Goal: Information Seeking & Learning: Find specific fact

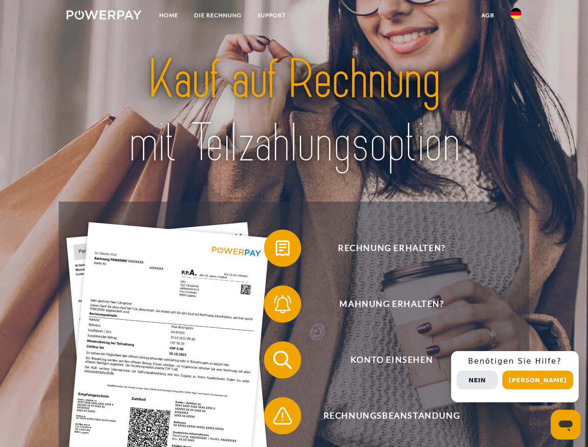
click at [104, 16] on img at bounding box center [104, 14] width 75 height 9
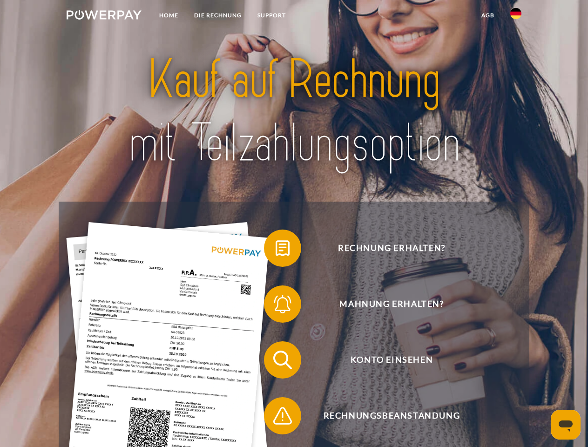
click at [516, 16] on img at bounding box center [515, 13] width 11 height 11
click at [487, 15] on link "agb" at bounding box center [487, 15] width 29 height 17
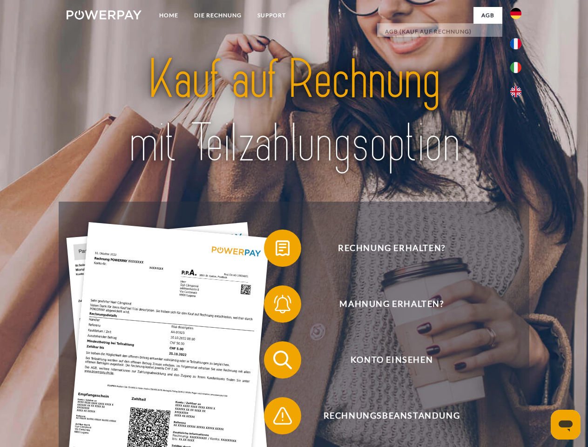
click at [275, 250] on span at bounding box center [268, 248] width 47 height 47
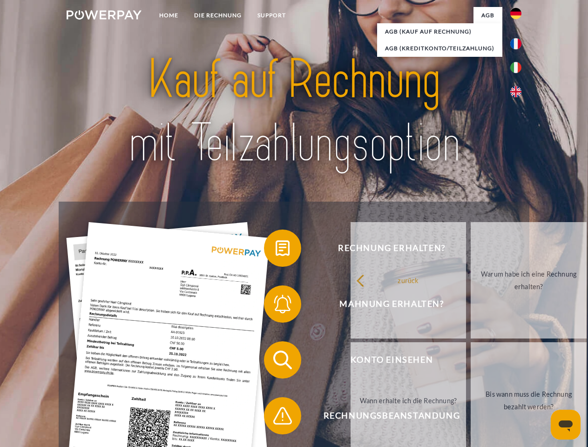
click at [275, 306] on div "Rechnung erhalten? Mahnung erhalten? Konto einsehen" at bounding box center [294, 387] width 470 height 372
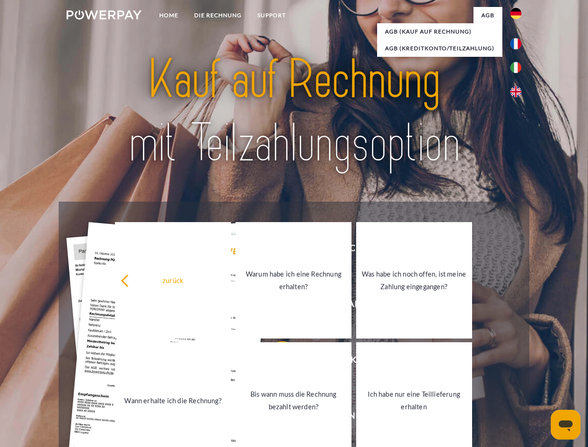
click at [275, 362] on link "Bis wann muss die Rechnung bezahlt werden?" at bounding box center [293, 400] width 116 height 116
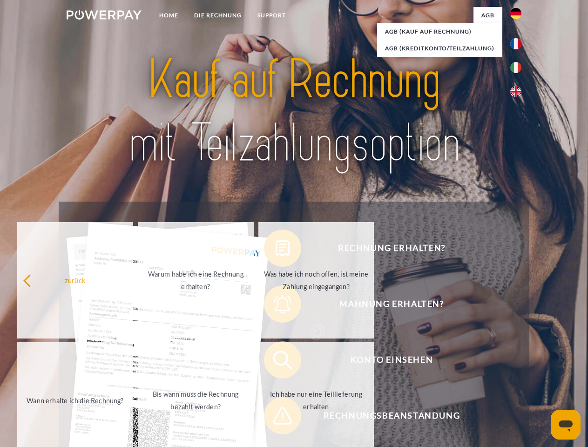
click at [275, 417] on span at bounding box center [268, 415] width 47 height 47
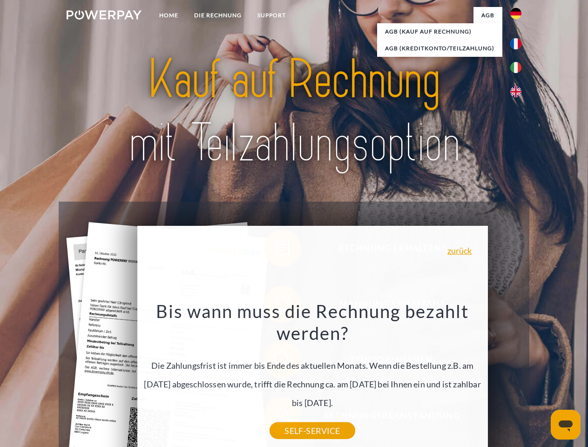
click at [518, 376] on div "Rechnung erhalten? Mahnung erhalten? Konto einsehen" at bounding box center [294, 387] width 470 height 372
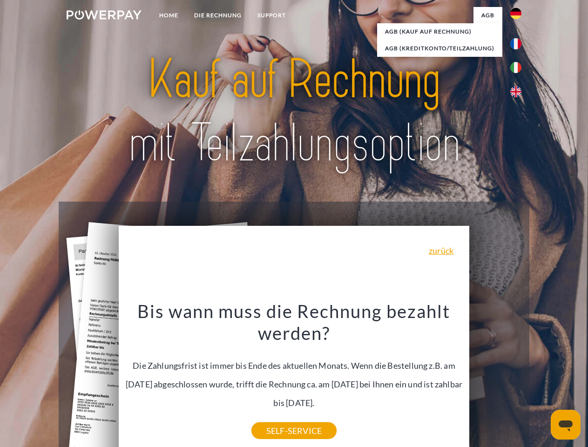
click at [495, 378] on span "Konto einsehen" at bounding box center [391, 359] width 228 height 37
click at [541, 380] on header "Home DIE RECHNUNG SUPPORT" at bounding box center [294, 321] width 588 height 643
